Goal: Find specific page/section: Find specific page/section

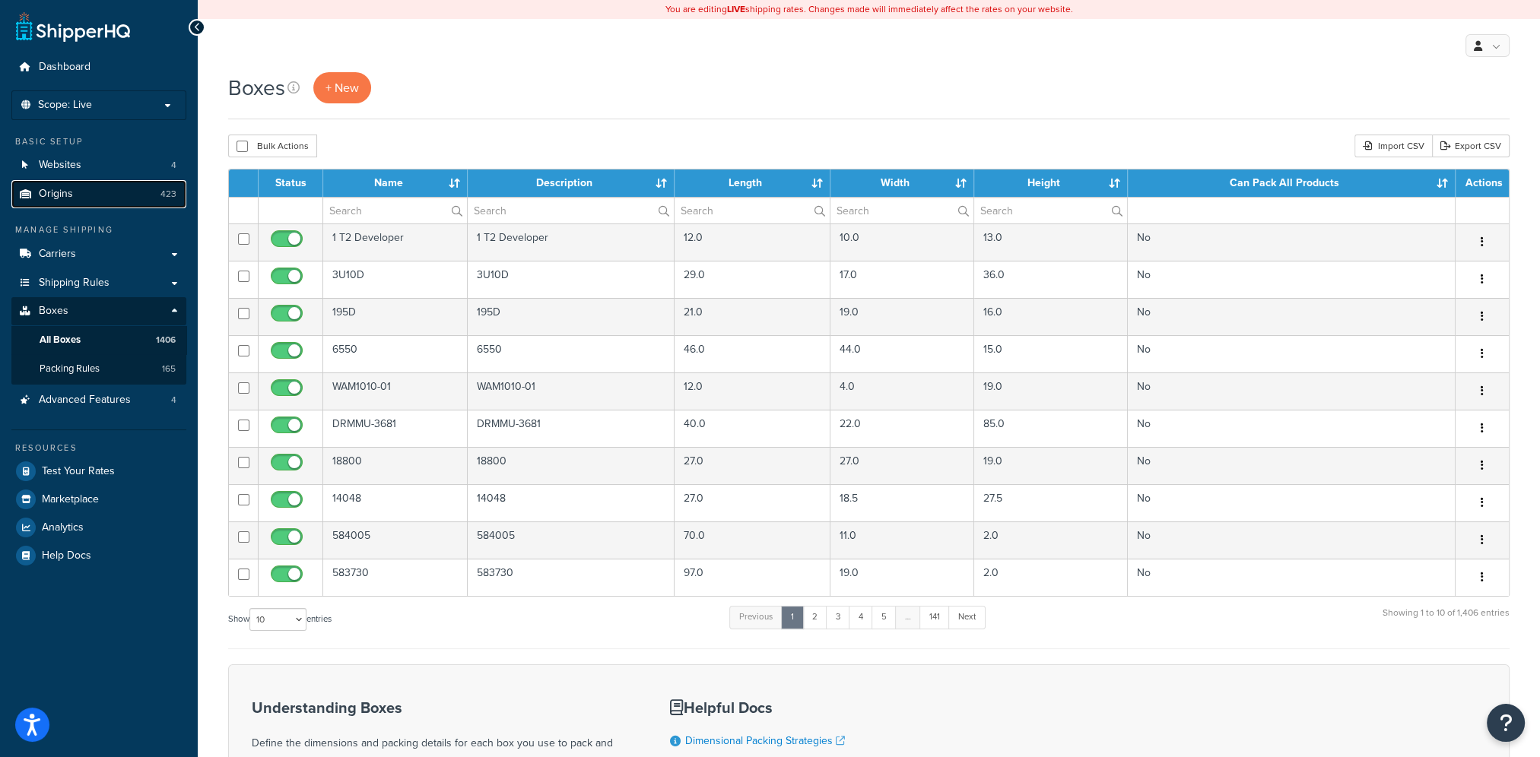
click at [65, 190] on span "Origins" at bounding box center [56, 194] width 34 height 13
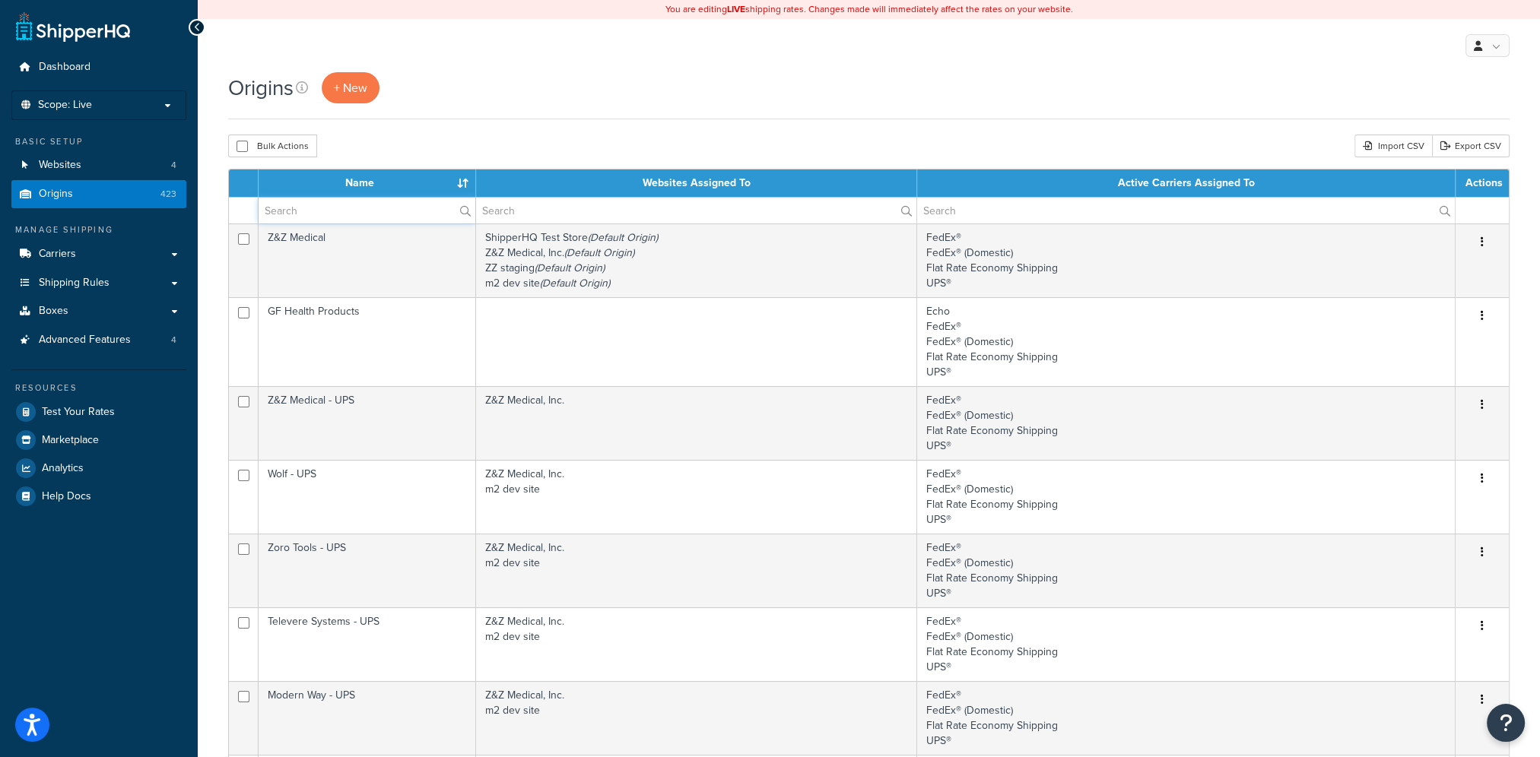
click at [348, 215] on input "text" at bounding box center [367, 211] width 217 height 26
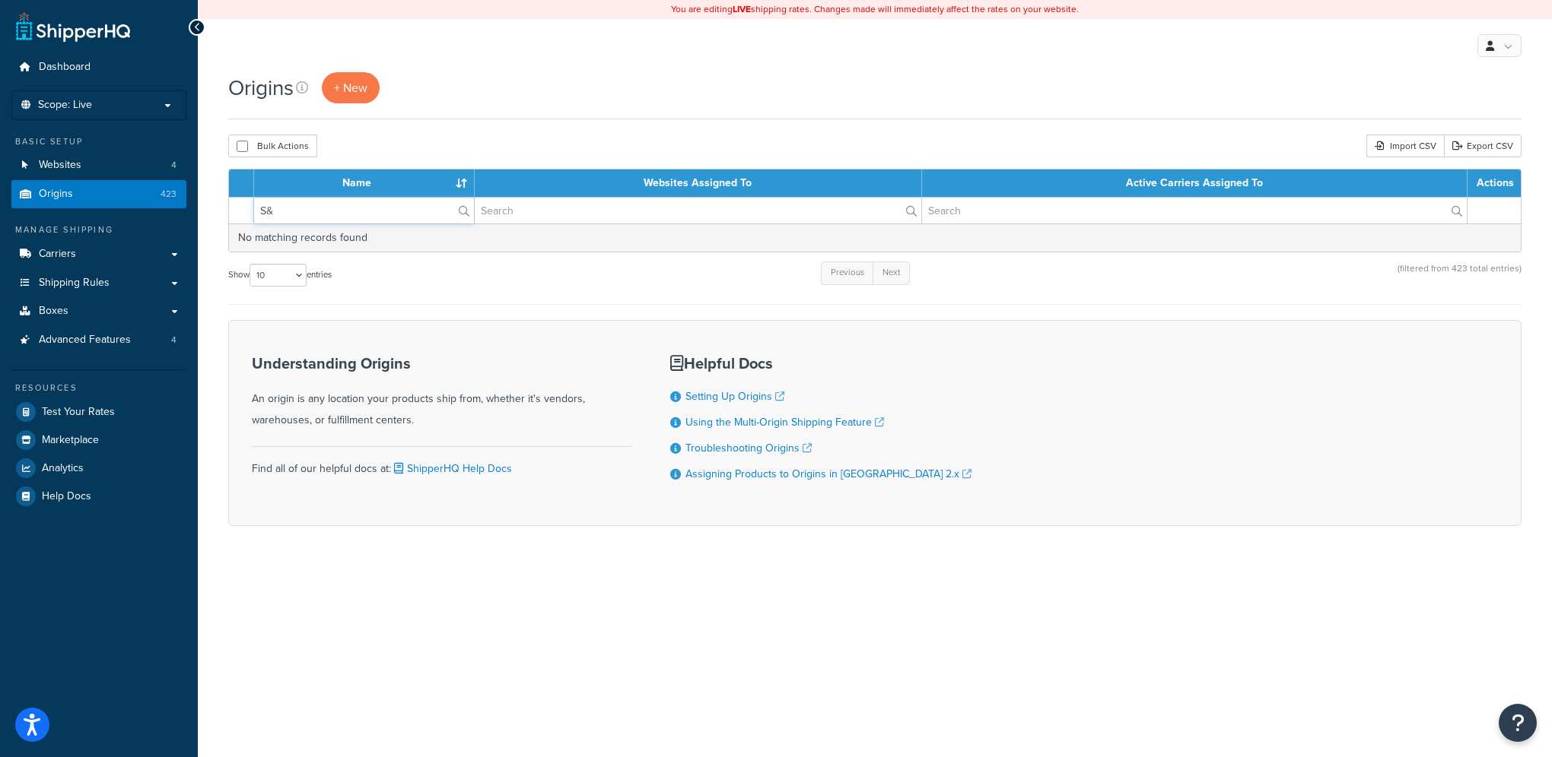
type input "S"
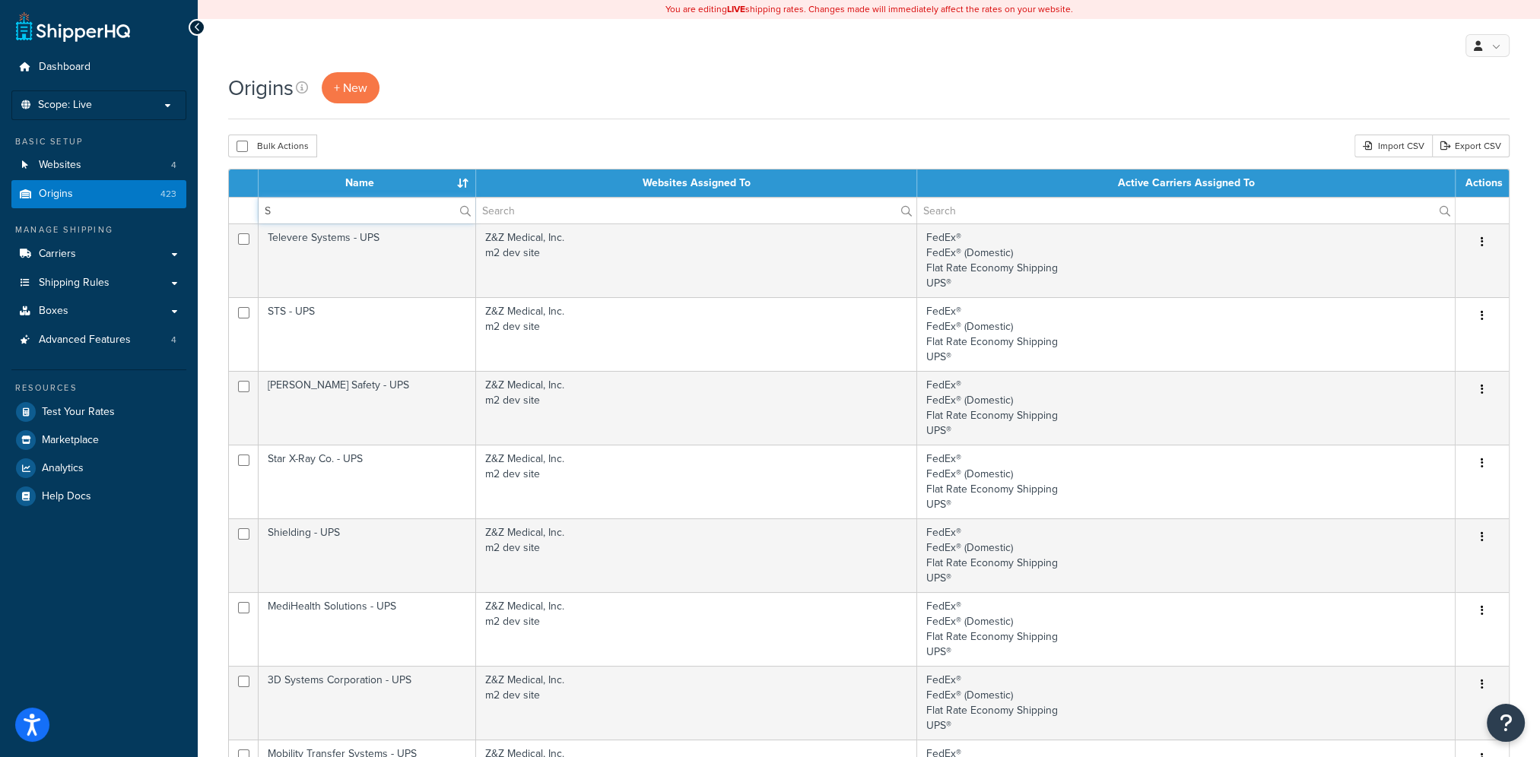
type input "S"
click at [370, 180] on th "Name" at bounding box center [368, 183] width 218 height 27
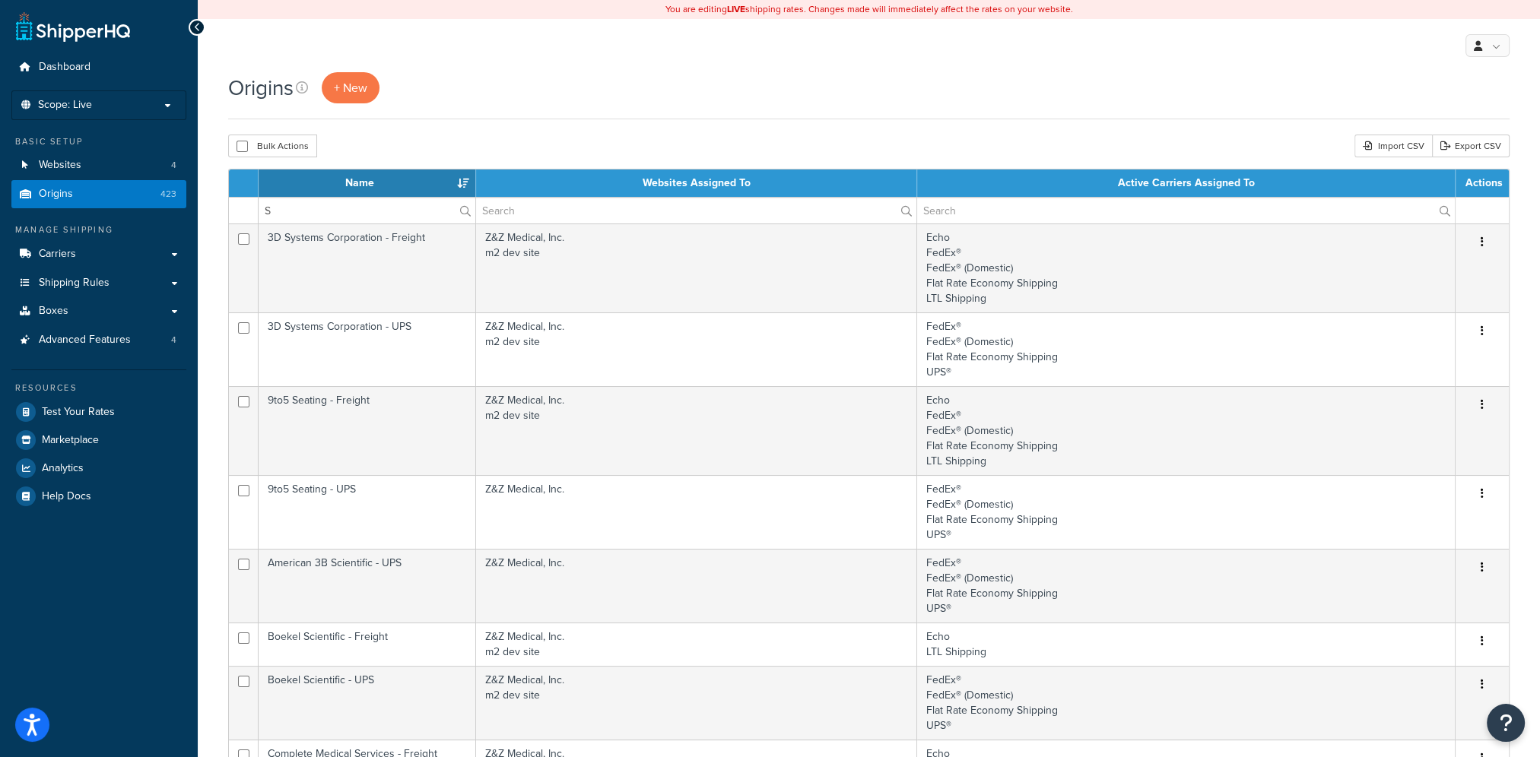
click at [370, 180] on th "Name" at bounding box center [368, 183] width 218 height 27
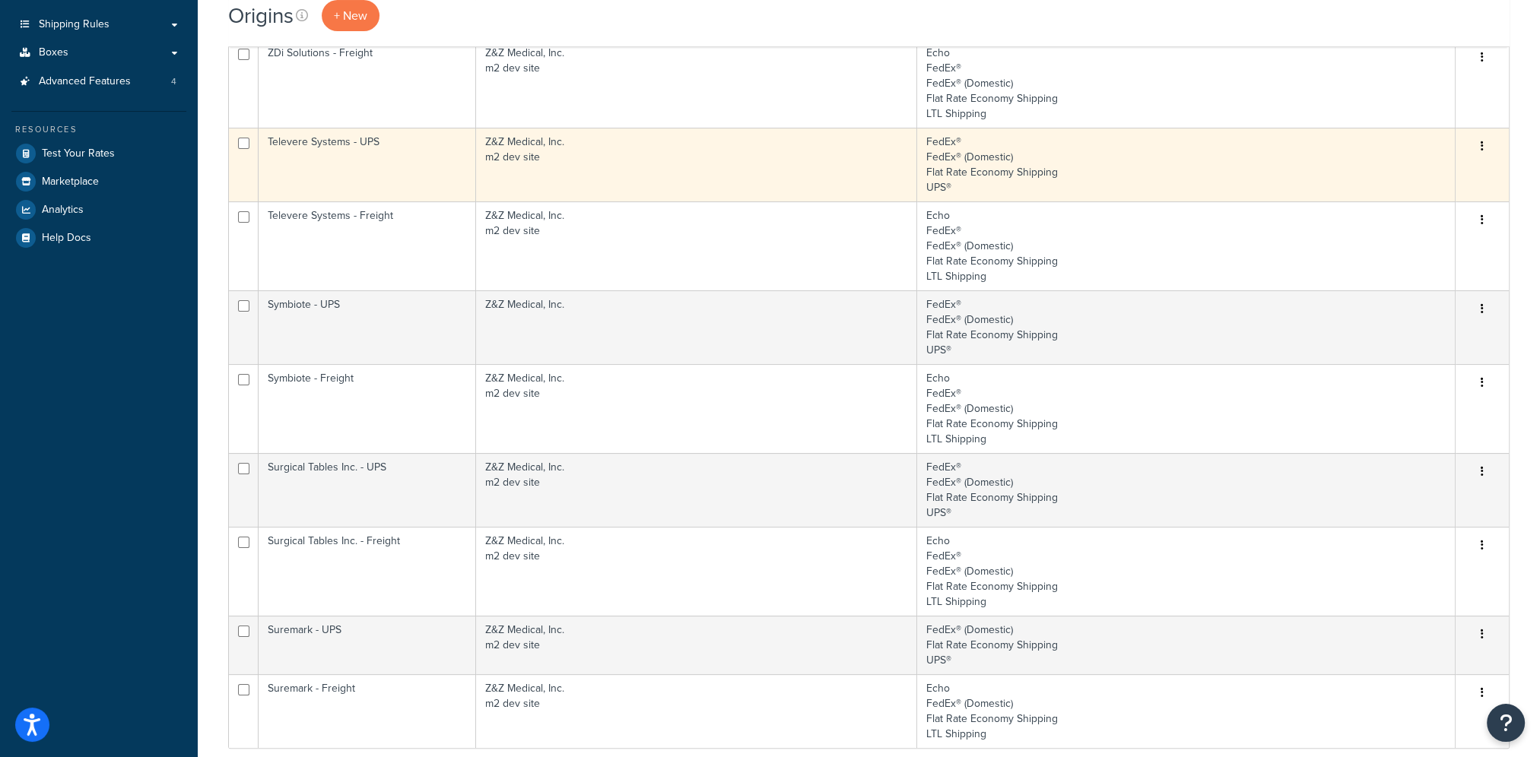
scroll to position [304, 0]
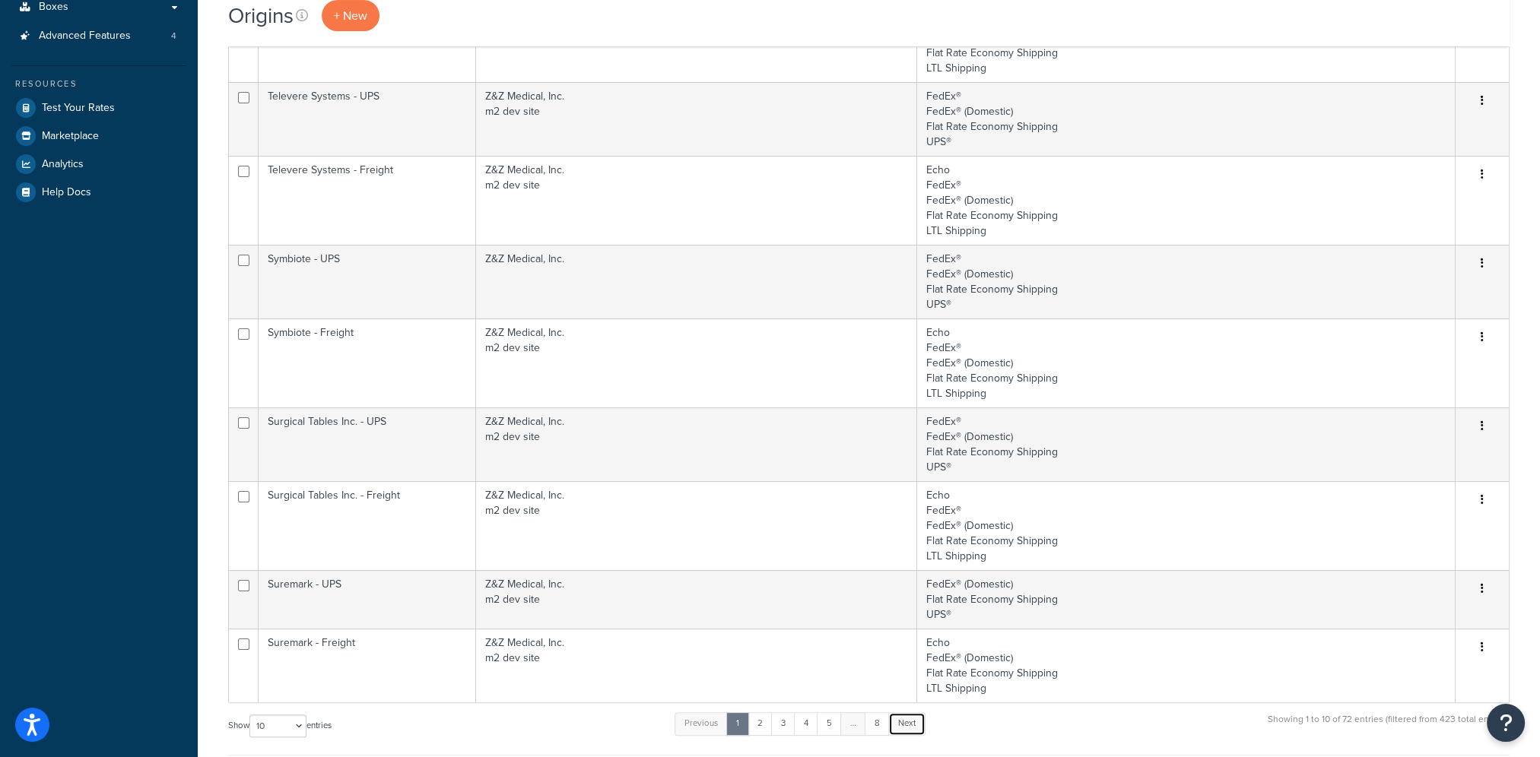
click at [910, 723] on link "Next" at bounding box center [906, 724] width 37 height 23
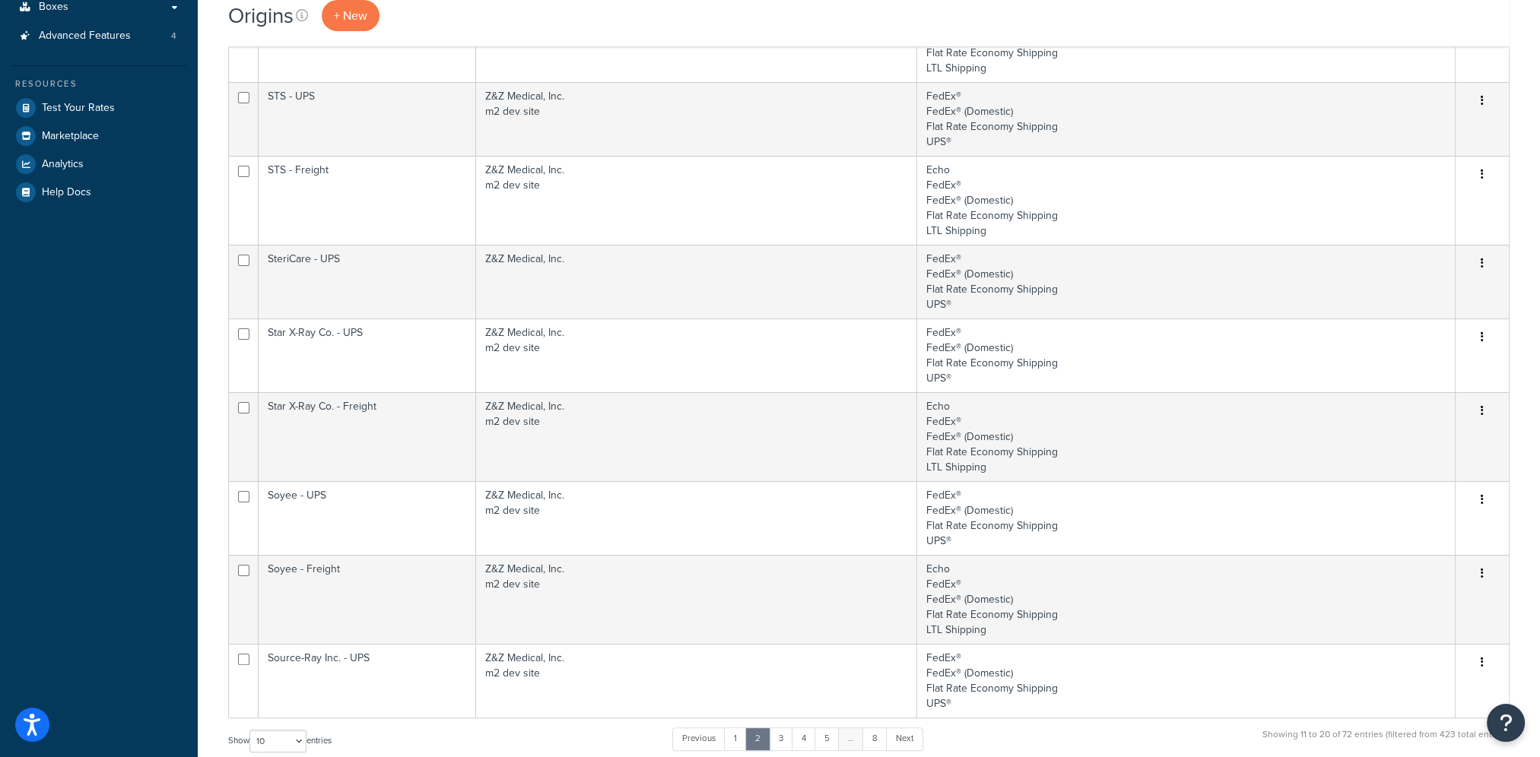
click at [910, 723] on div "Name Websites Assigned To Active Carriers Assigned To Actions S SuperTech - UPS…" at bounding box center [869, 318] width 1282 height 907
click at [907, 740] on link "Next" at bounding box center [904, 739] width 37 height 23
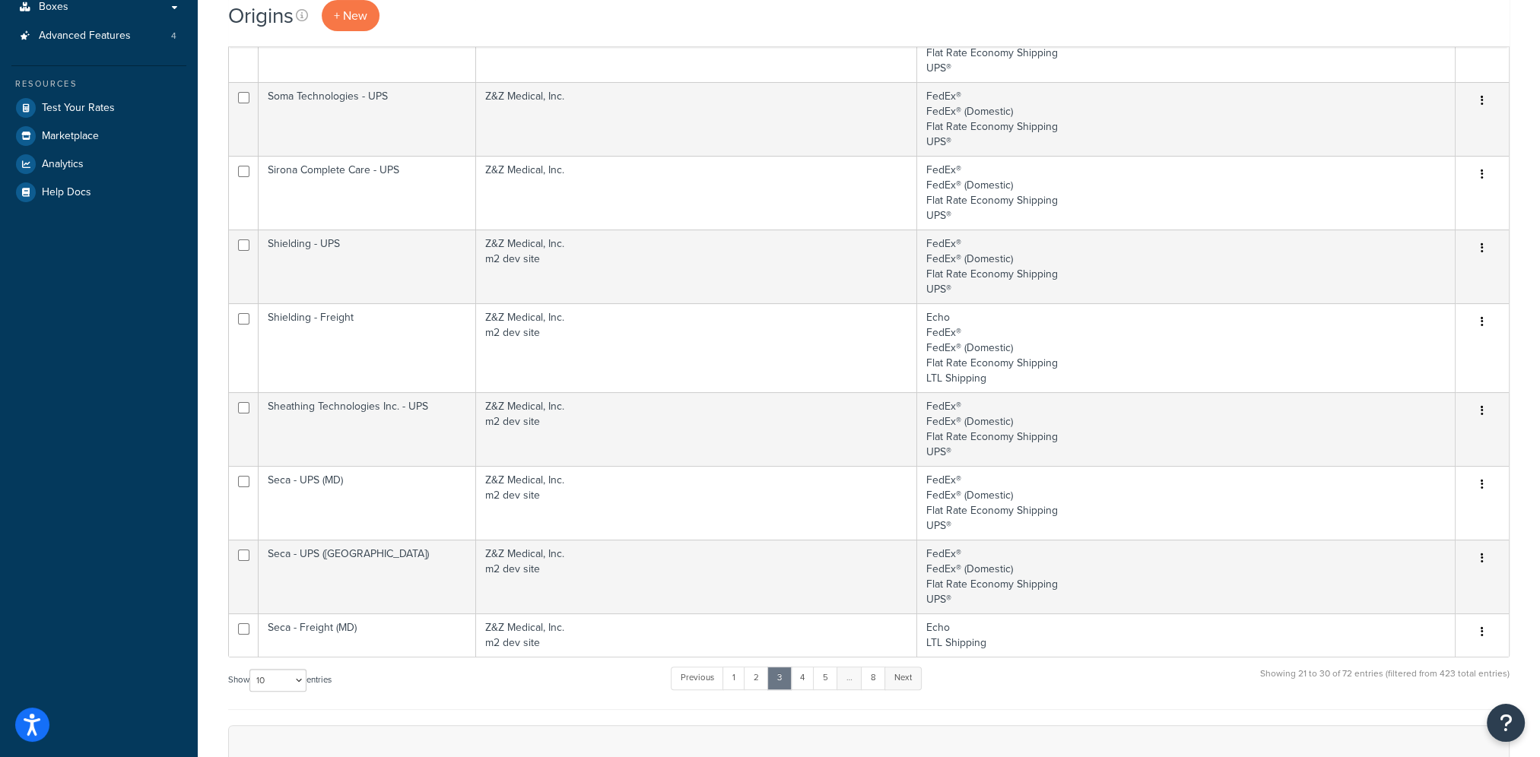
click at [906, 678] on link "Next" at bounding box center [903, 678] width 37 height 23
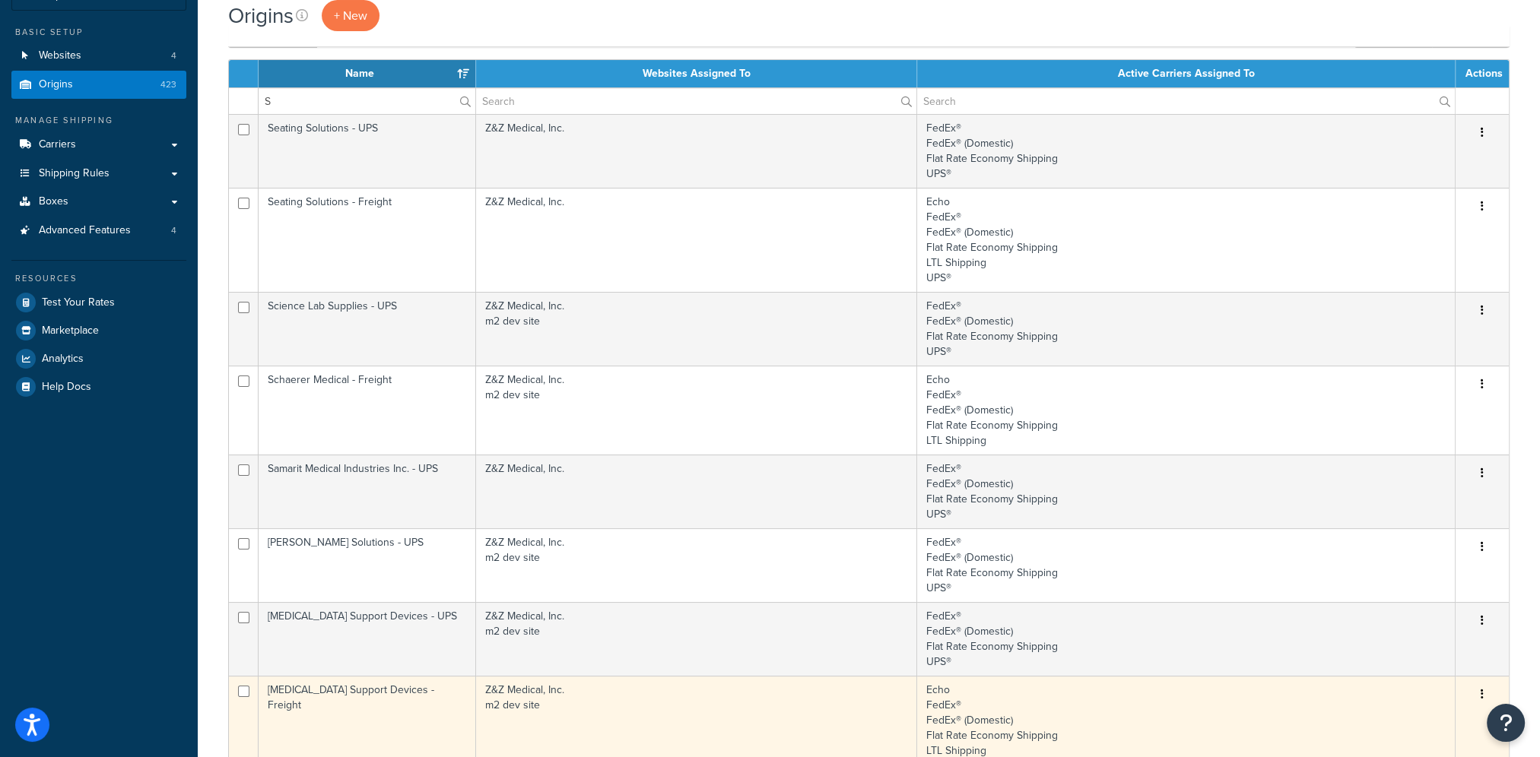
scroll to position [82, 0]
